Goal: Task Accomplishment & Management: Use online tool/utility

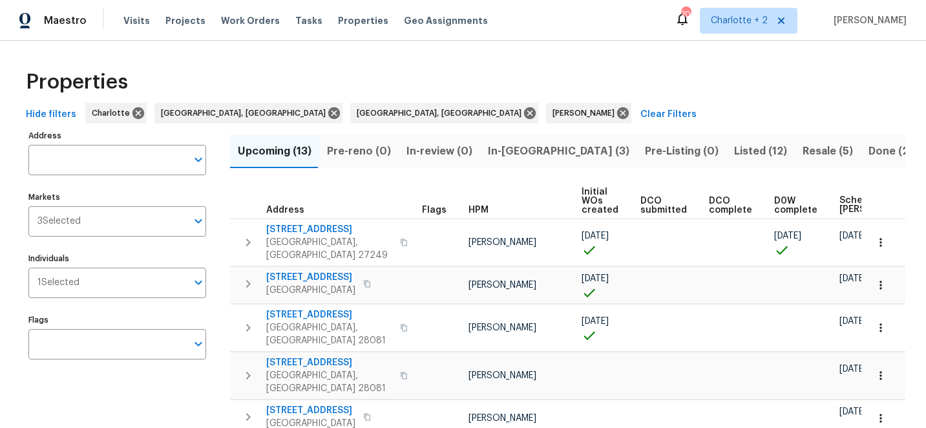
scroll to position [35, 0]
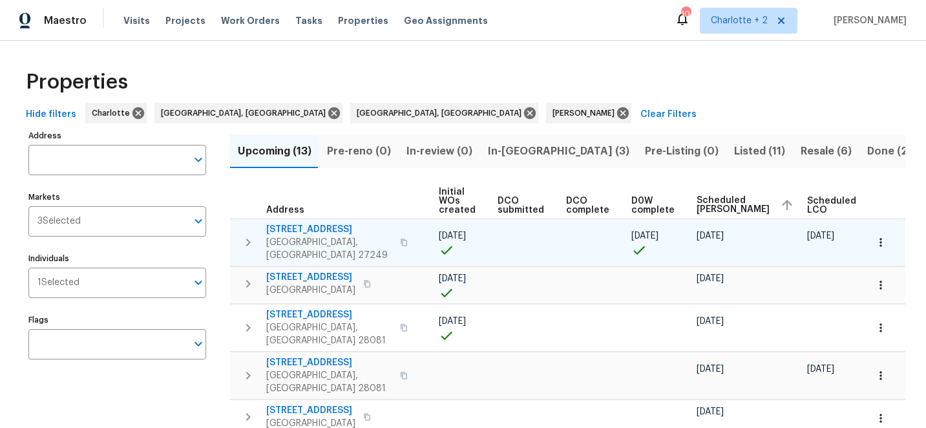
scroll to position [0, 162]
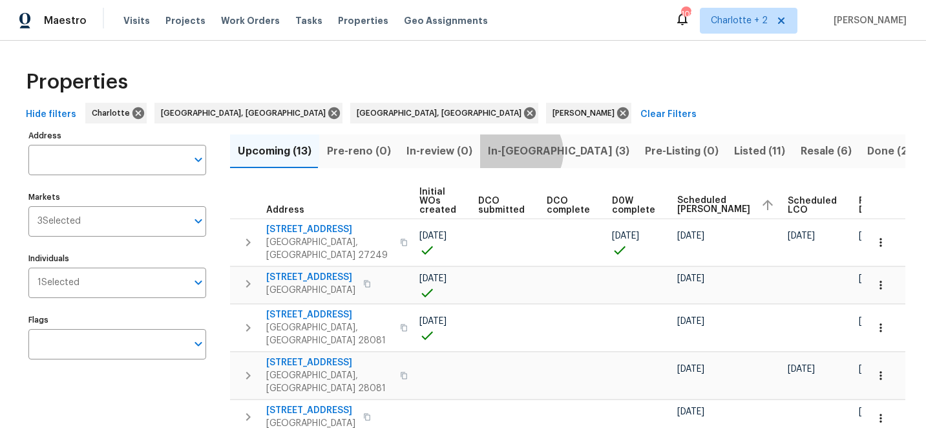
click at [513, 152] on span "In-[GEOGRAPHIC_DATA] (3)" at bounding box center [559, 151] width 142 height 18
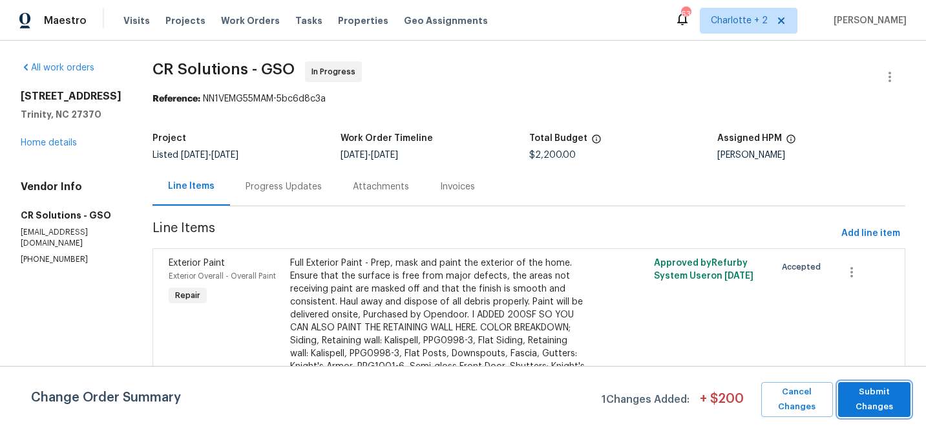
click at [878, 407] on span "Submit Changes" at bounding box center [874, 400] width 59 height 30
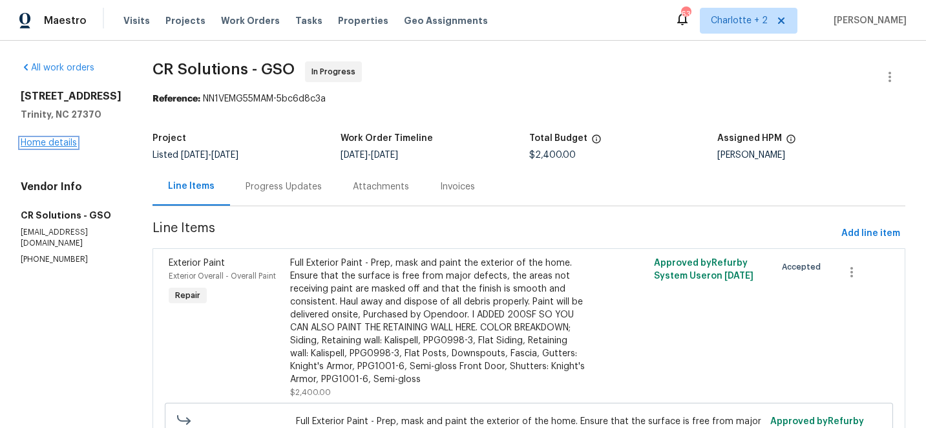
click at [56, 147] on link "Home details" at bounding box center [49, 142] width 56 height 9
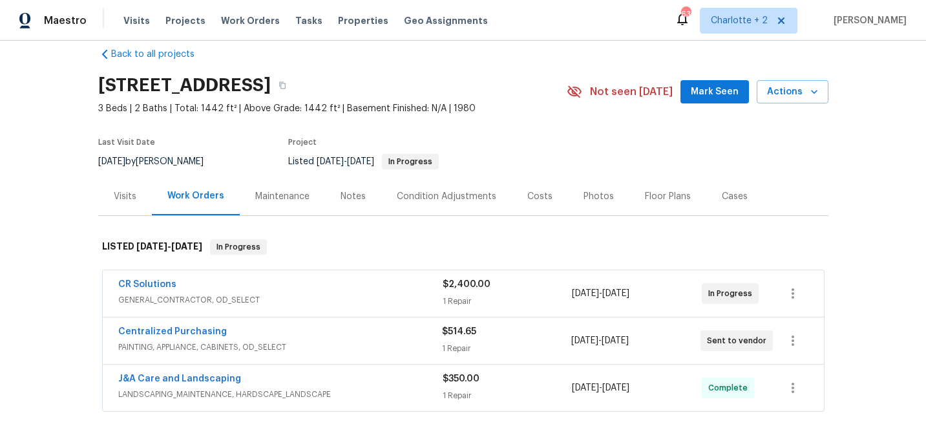
scroll to position [9, 0]
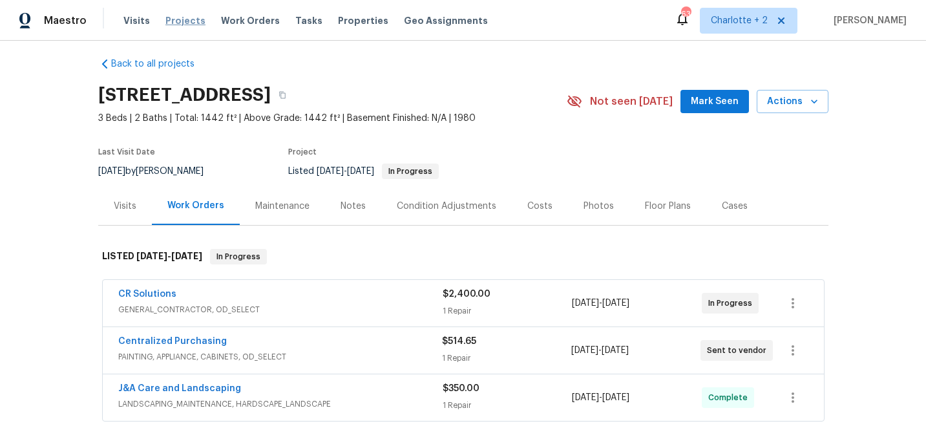
click at [178, 23] on span "Projects" at bounding box center [185, 20] width 40 height 13
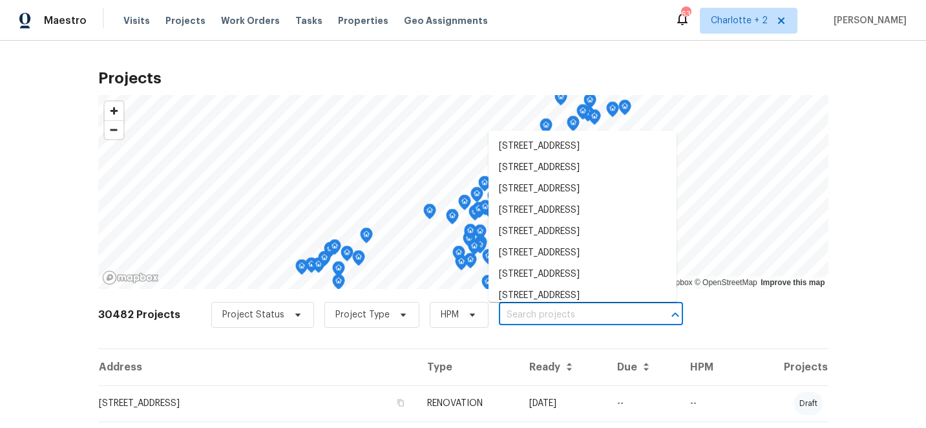
click at [510, 315] on input "text" at bounding box center [573, 315] width 148 height 20
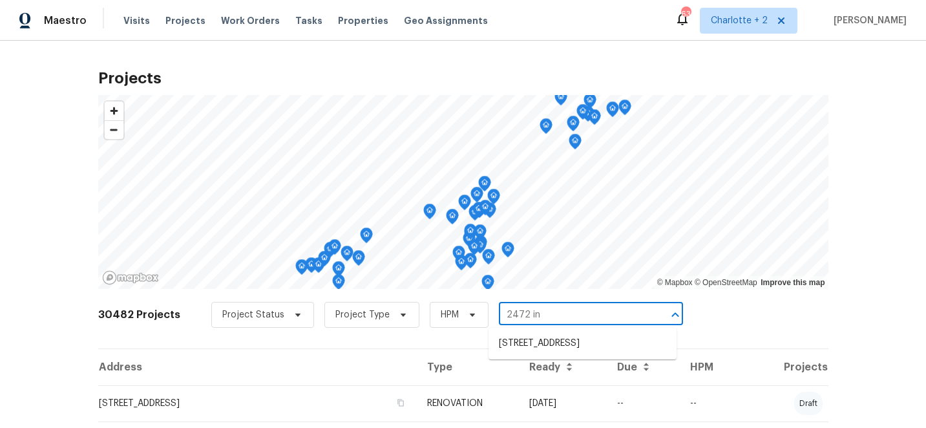
type input "2472 ing"
click at [540, 344] on li "2472 Ingleside Dr, High Point, NC 27265" at bounding box center [583, 343] width 188 height 21
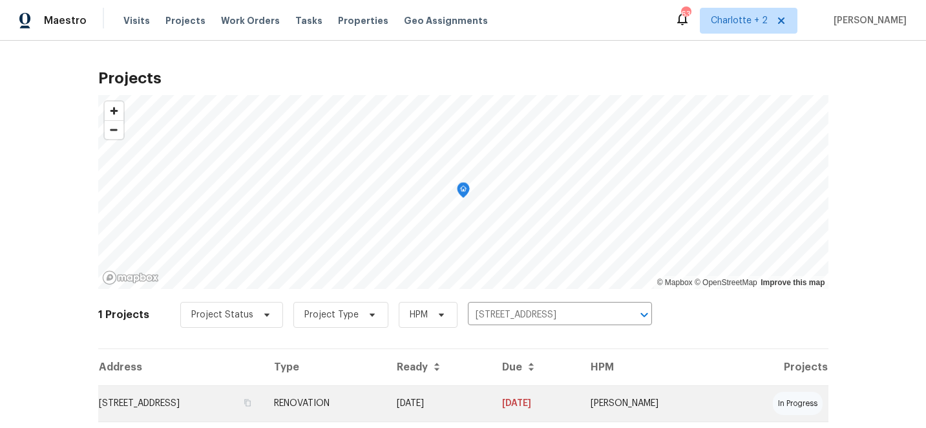
click at [386, 403] on td "RENOVATION" at bounding box center [325, 403] width 122 height 36
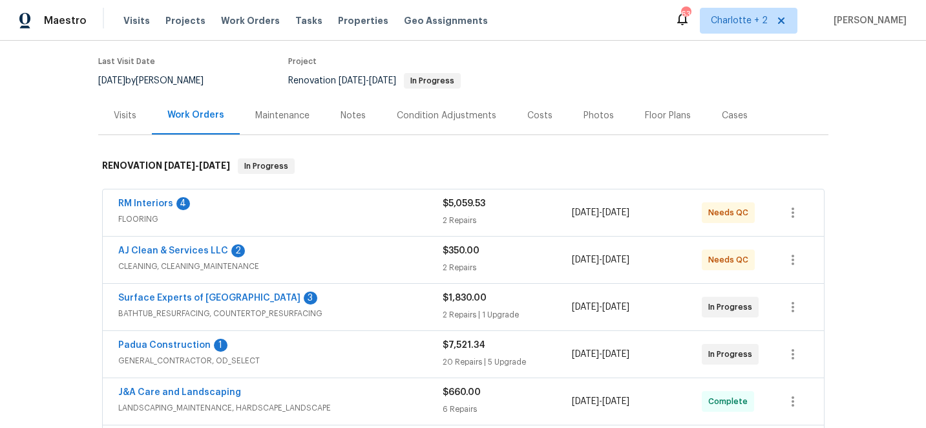
scroll to position [108, 0]
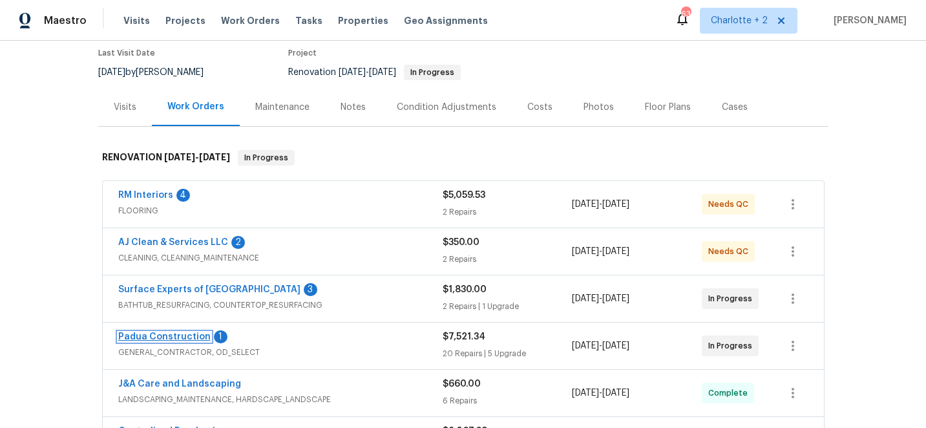
click at [144, 334] on link "Padua Construction" at bounding box center [164, 336] width 92 height 9
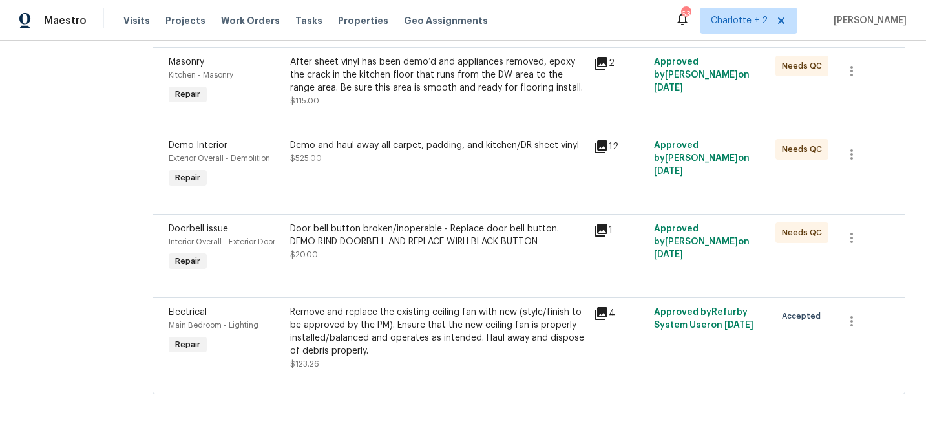
scroll to position [2128, 0]
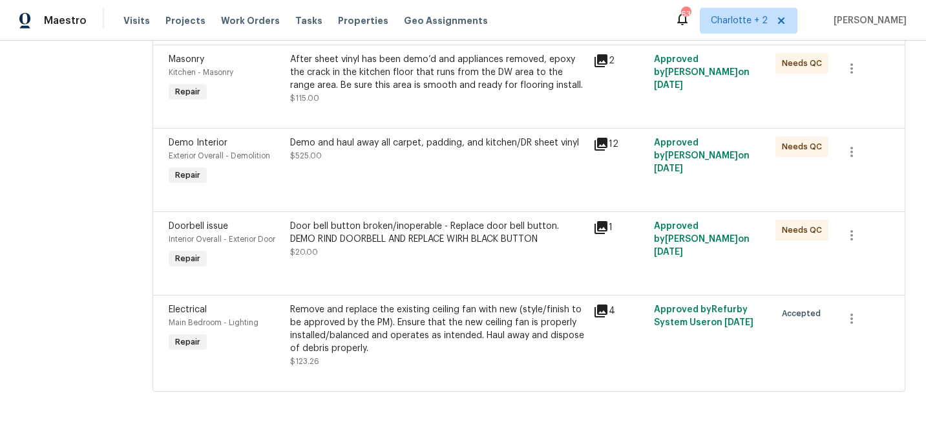
click at [363, 313] on div "Remove and replace the existing ceiling fan with new (style/finish to be approv…" at bounding box center [438, 329] width 296 height 52
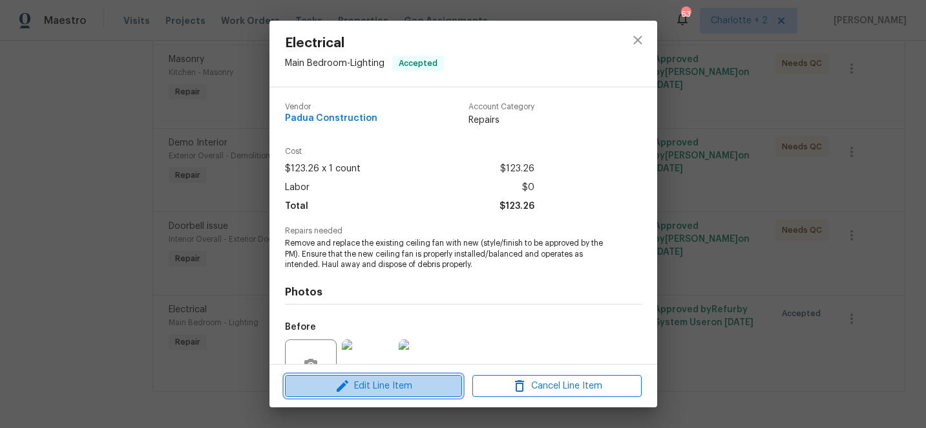
click at [355, 388] on span "Edit Line Item" at bounding box center [373, 386] width 169 height 16
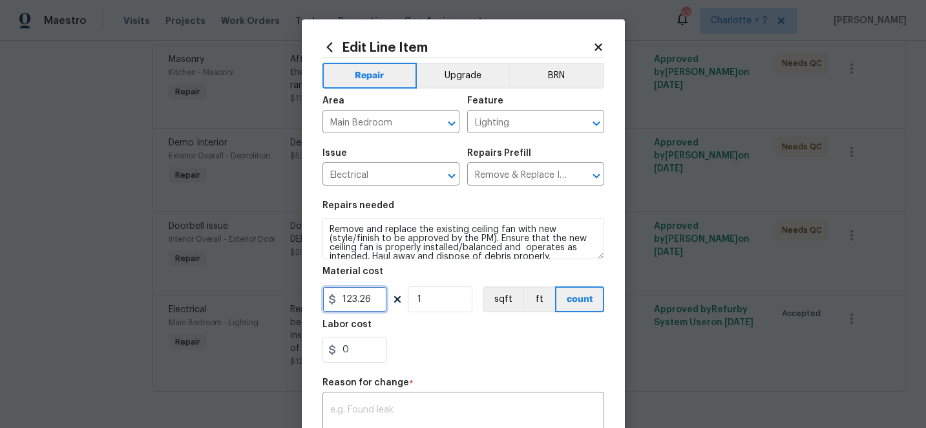
click at [377, 298] on input "123.26" at bounding box center [355, 299] width 65 height 26
type input "200"
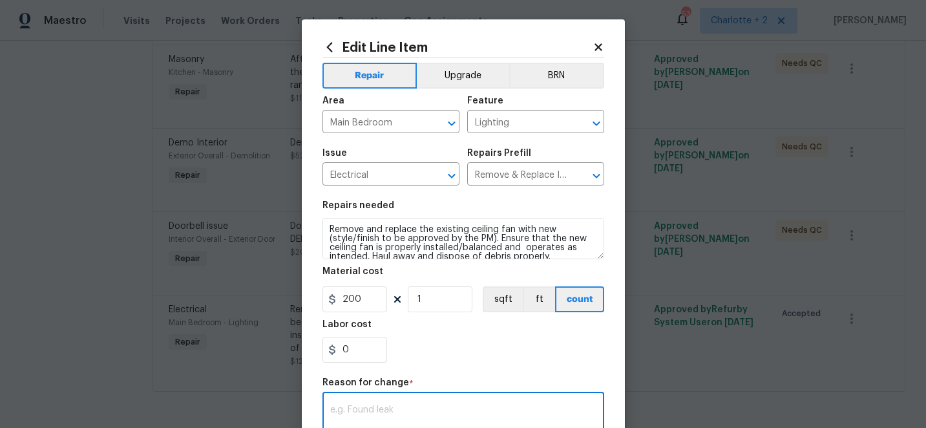
click at [377, 412] on textarea at bounding box center [463, 418] width 266 height 27
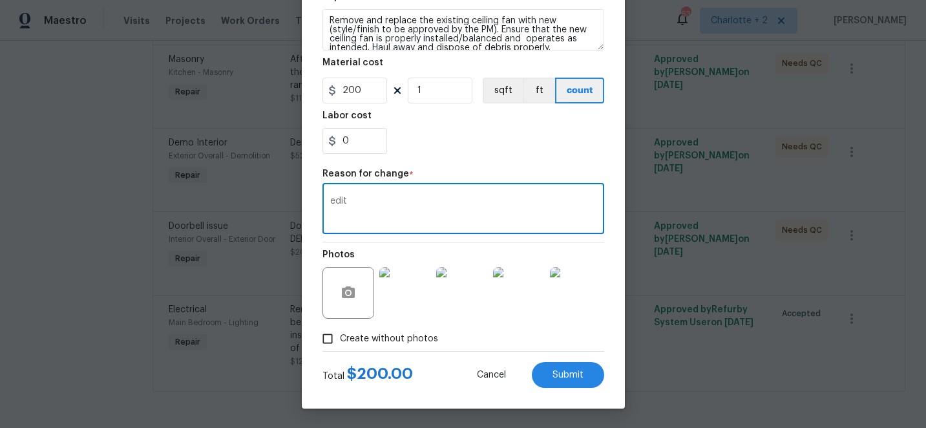
type textarea "edit"
click at [582, 361] on div "Total $ 200.00 Cancel Submit" at bounding box center [464, 370] width 282 height 36
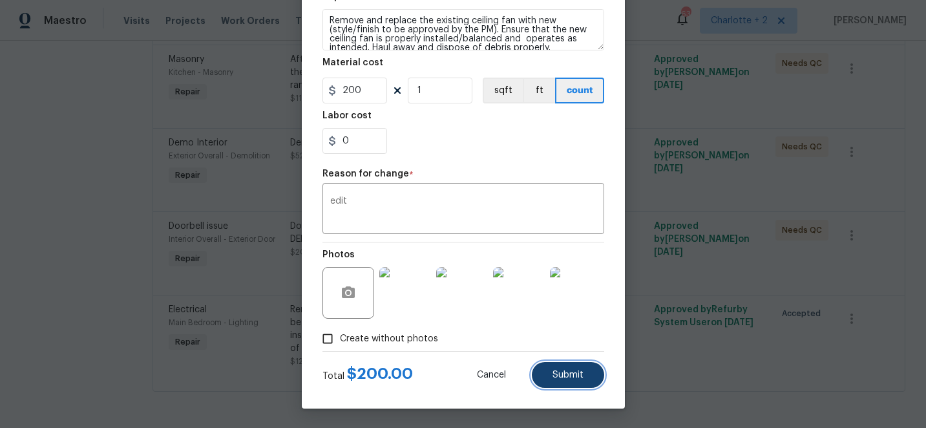
click at [582, 372] on span "Submit" at bounding box center [568, 375] width 31 height 10
type input "123.26"
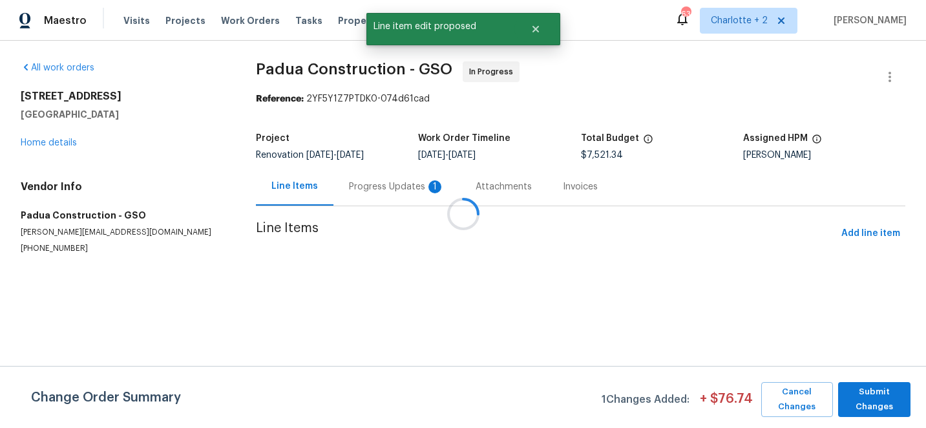
scroll to position [0, 0]
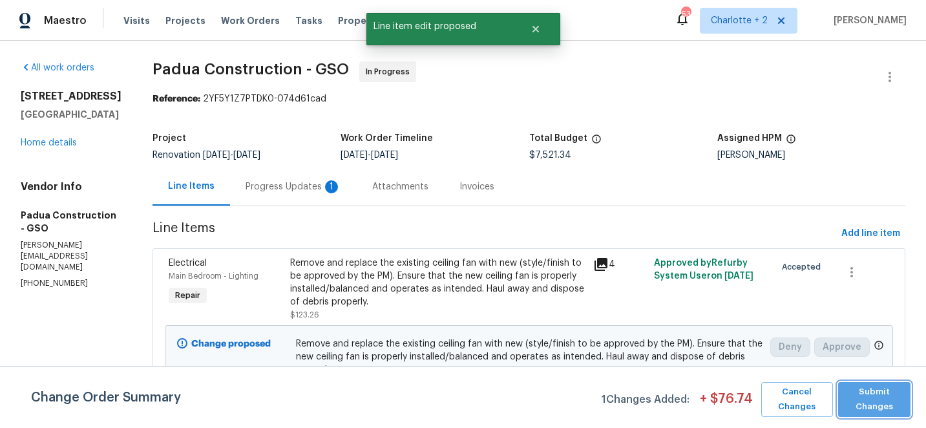
click at [884, 397] on span "Submit Changes" at bounding box center [874, 400] width 59 height 30
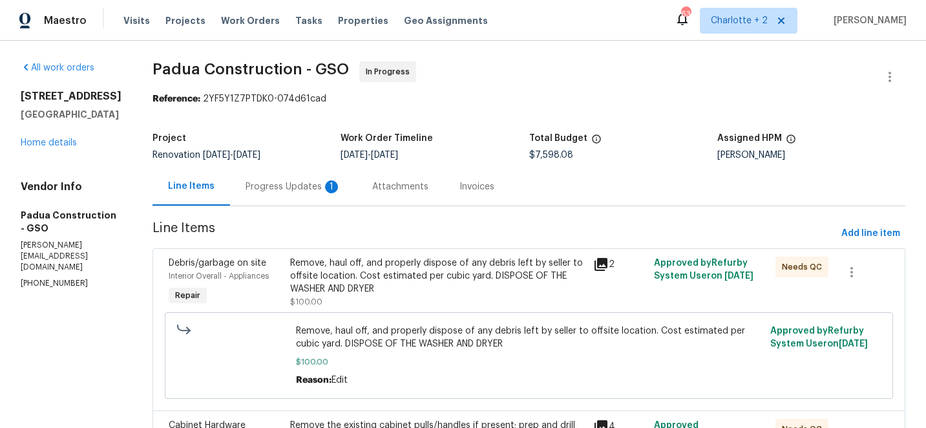
click at [259, 189] on div "Progress Updates 1" at bounding box center [294, 186] width 96 height 13
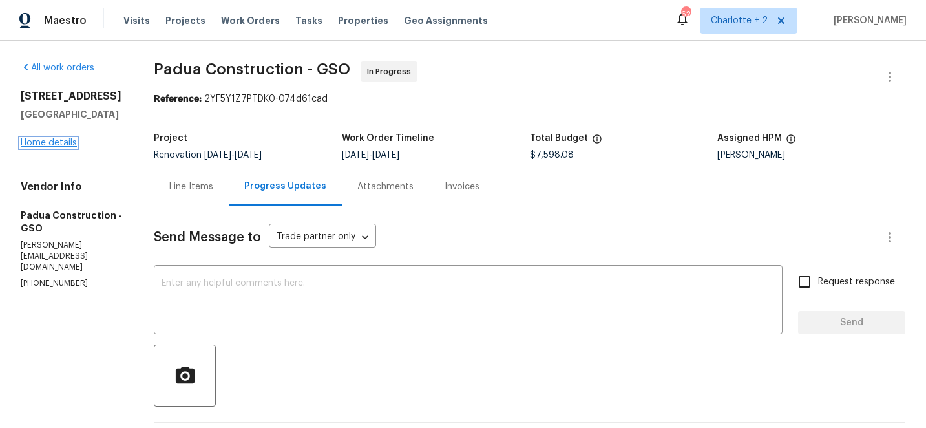
click at [64, 142] on link "Home details" at bounding box center [49, 142] width 56 height 9
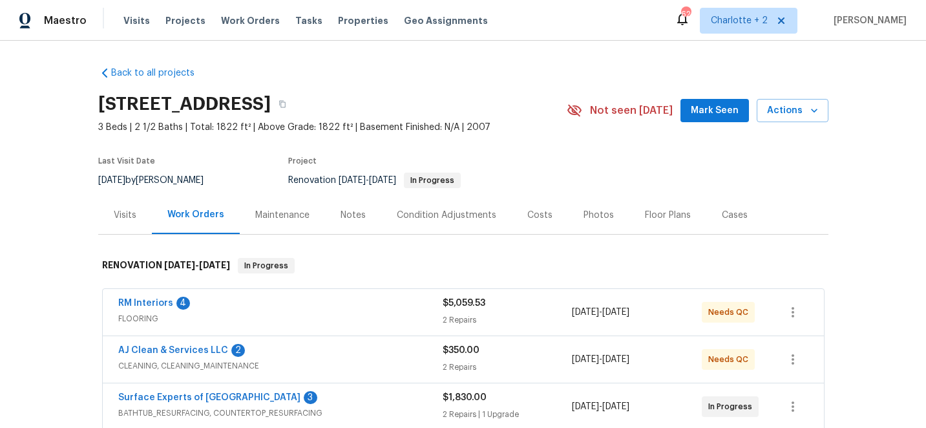
click at [535, 215] on div "Costs" at bounding box center [539, 215] width 25 height 13
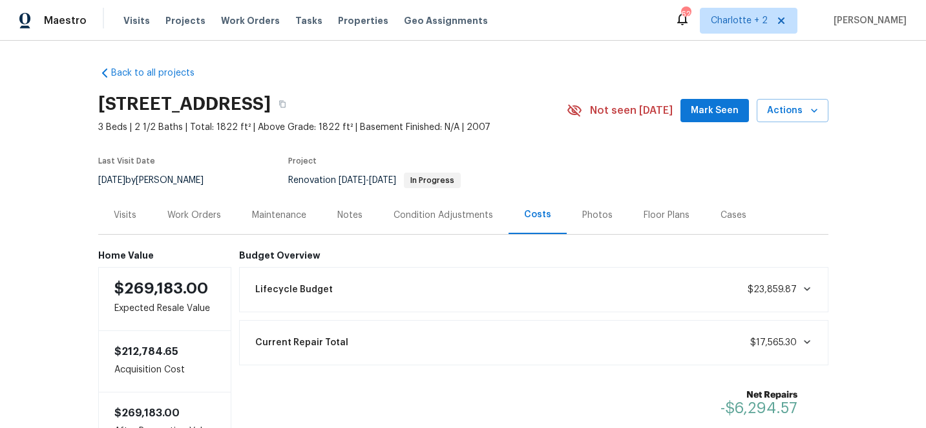
click at [193, 215] on div "Work Orders" at bounding box center [194, 215] width 54 height 13
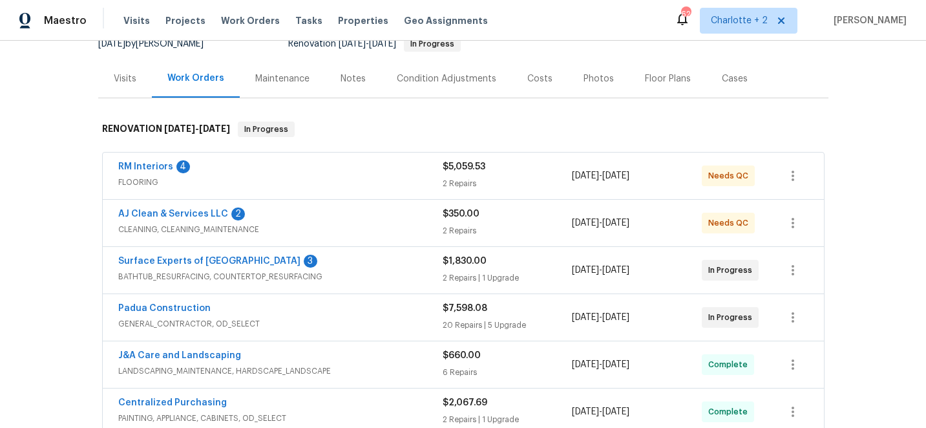
scroll to position [138, 0]
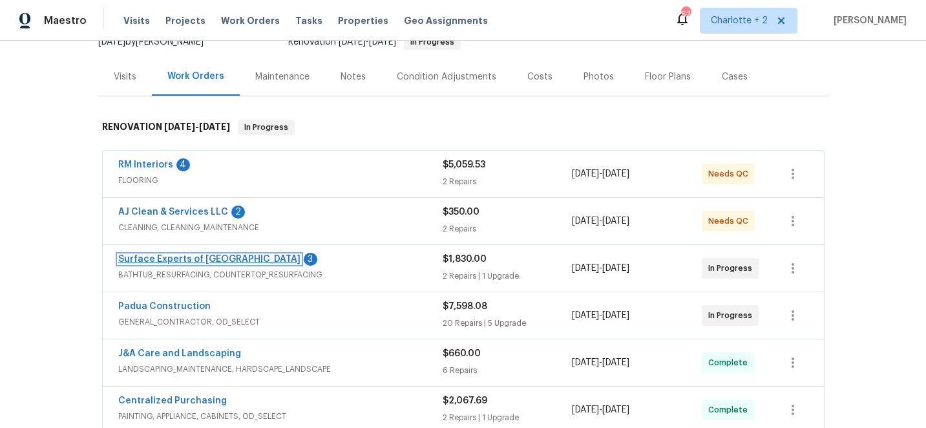
click at [161, 258] on link "Surface Experts of Winston-Salem" at bounding box center [209, 259] width 182 height 9
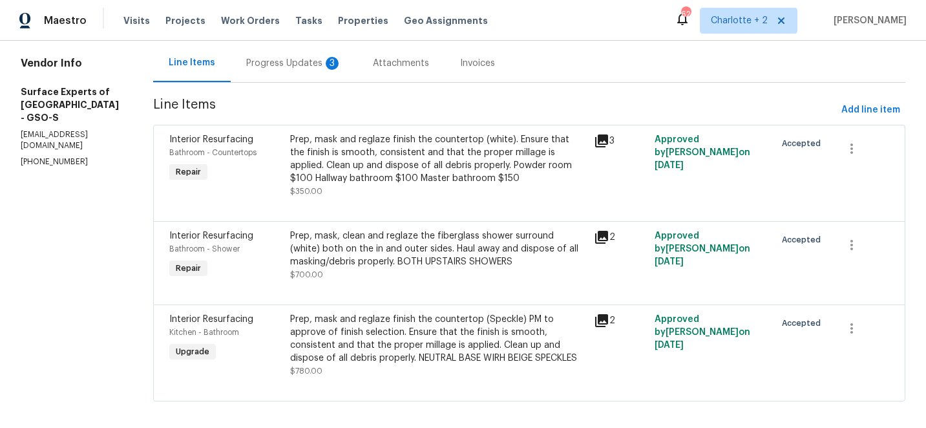
scroll to position [134, 0]
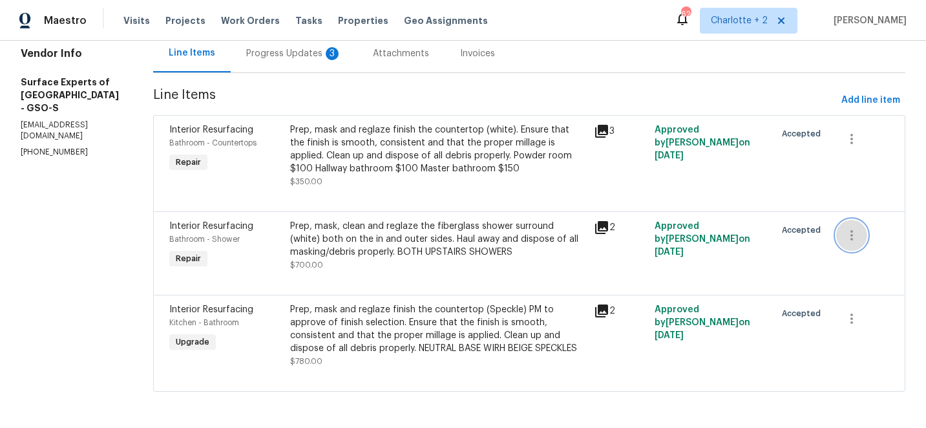
click at [849, 234] on icon "button" at bounding box center [852, 236] width 16 height 16
click at [865, 232] on li "Cancel" at bounding box center [861, 234] width 50 height 21
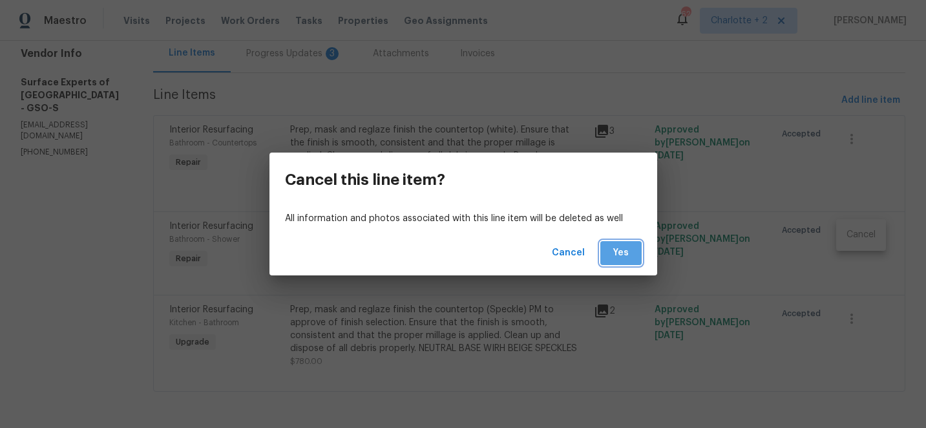
click at [626, 258] on span "Yes" at bounding box center [621, 253] width 21 height 16
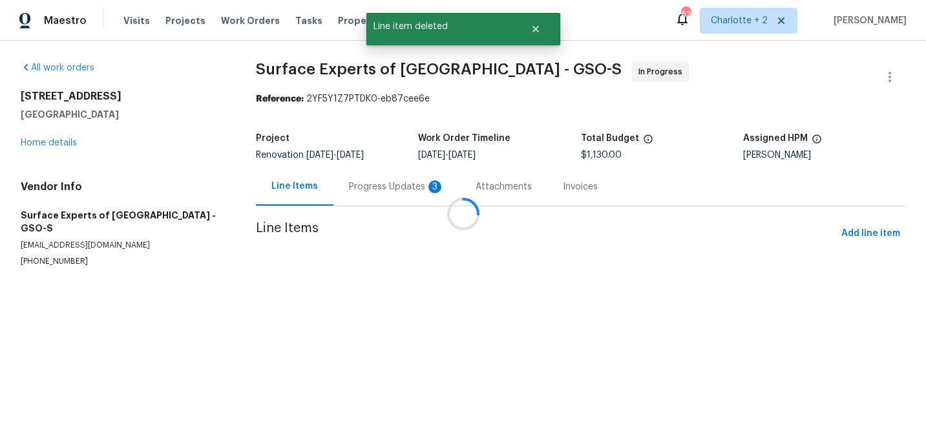
scroll to position [0, 0]
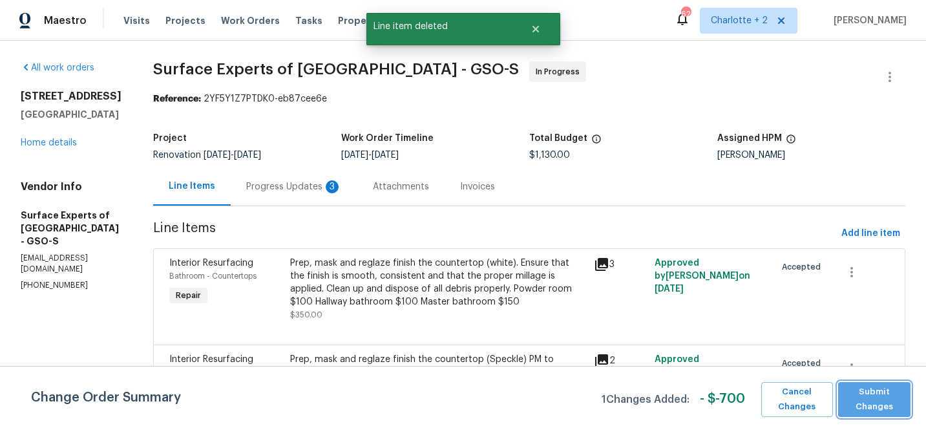
click at [885, 399] on span "Submit Changes" at bounding box center [874, 400] width 59 height 30
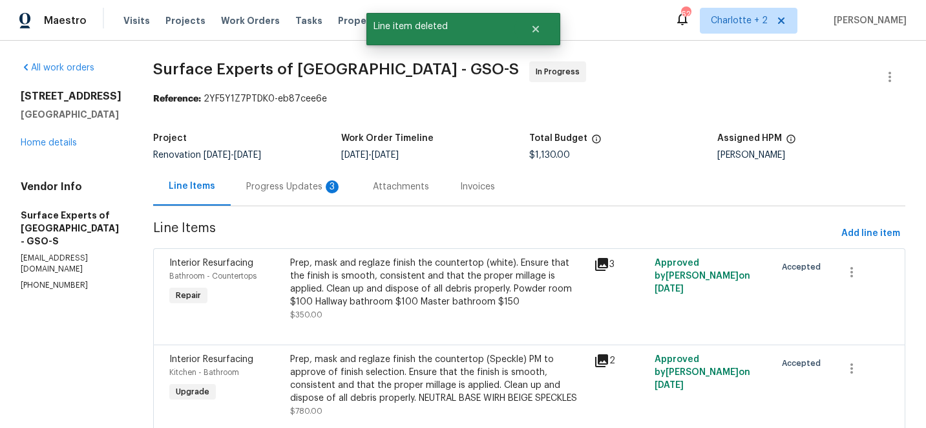
scroll to position [50, 0]
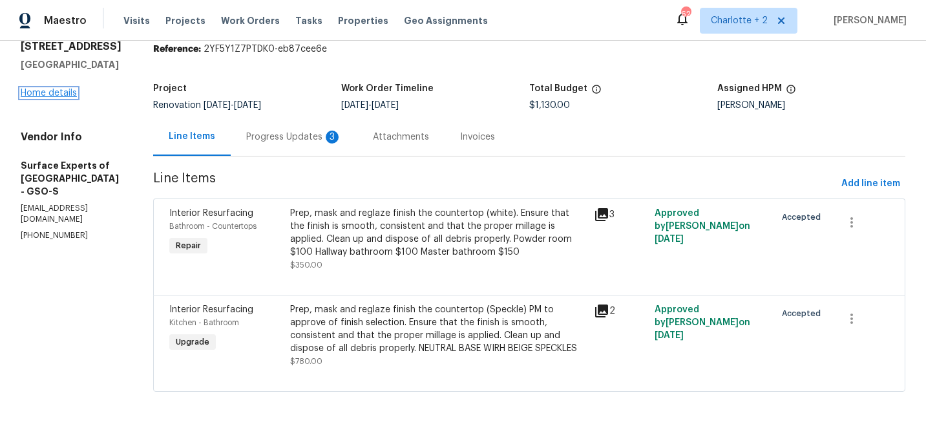
click at [52, 91] on link "Home details" at bounding box center [49, 93] width 56 height 9
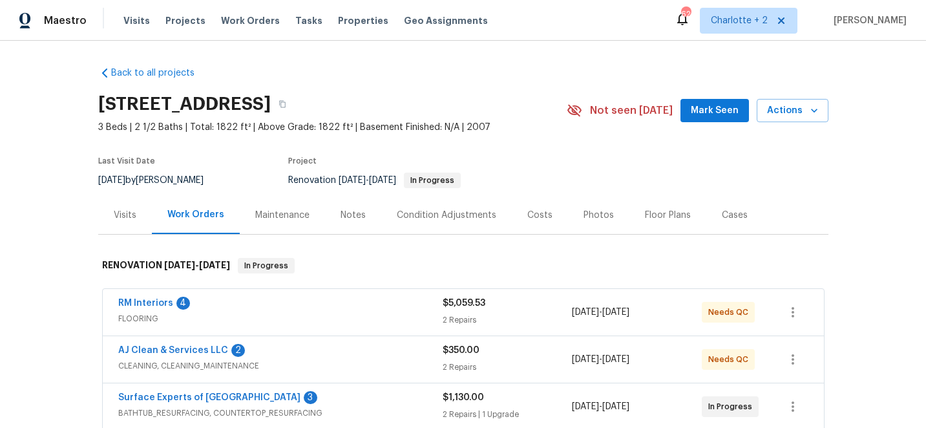
click at [530, 214] on div "Costs" at bounding box center [539, 215] width 25 height 13
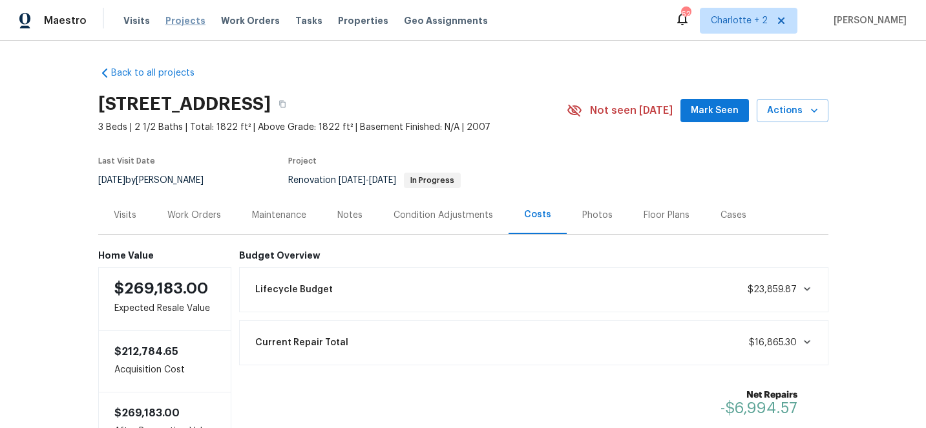
click at [175, 20] on span "Projects" at bounding box center [185, 20] width 40 height 13
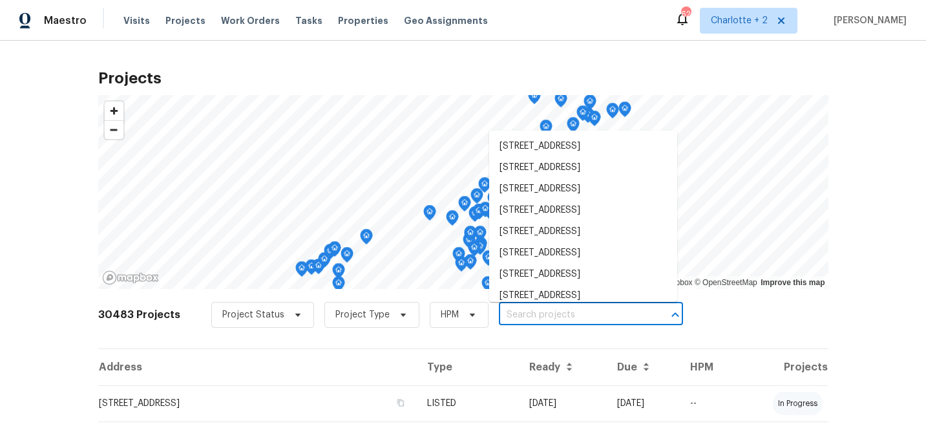
click at [507, 313] on input "text" at bounding box center [573, 315] width 148 height 20
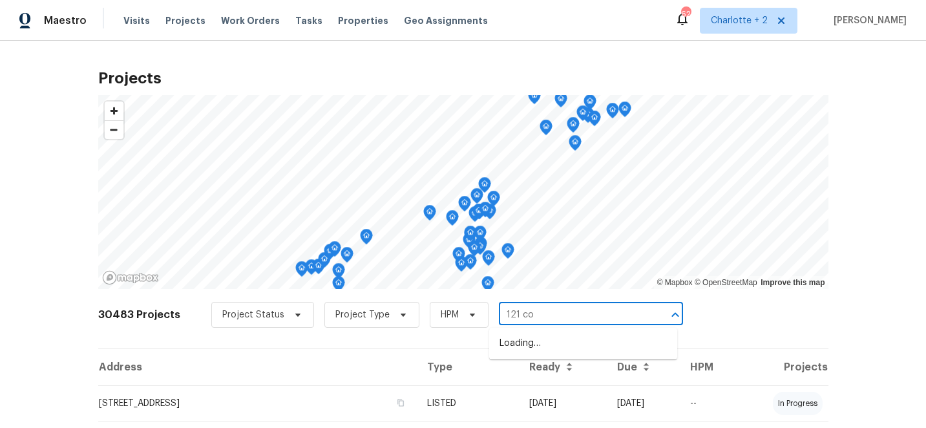
type input "121 col"
click at [519, 348] on li "121 Coley Rd, Salisbury, NC 28146" at bounding box center [583, 343] width 188 height 21
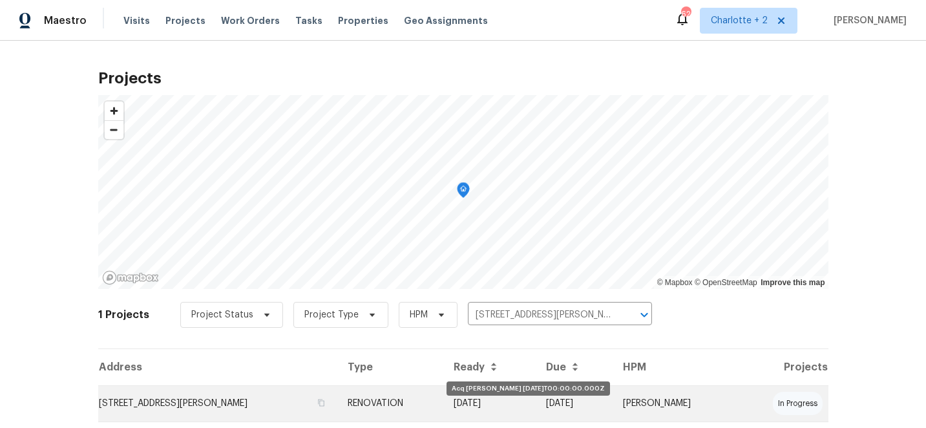
click at [546, 399] on td "[DATE]" at bounding box center [574, 403] width 77 height 36
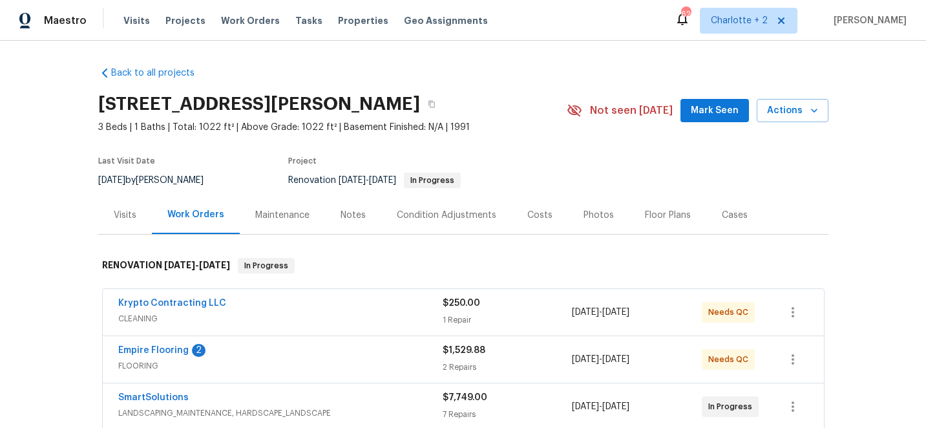
click at [596, 217] on div "Photos" at bounding box center [599, 215] width 30 height 13
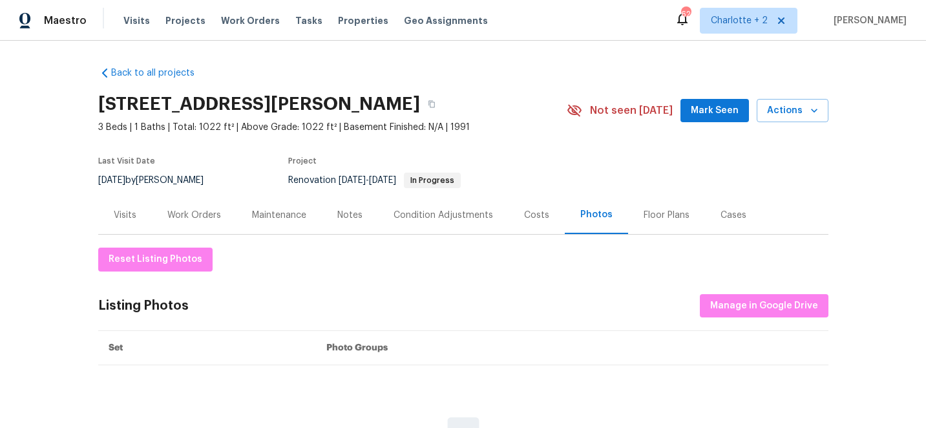
click at [536, 217] on div "Costs" at bounding box center [536, 215] width 25 height 13
